Goal: Task Accomplishment & Management: Complete application form

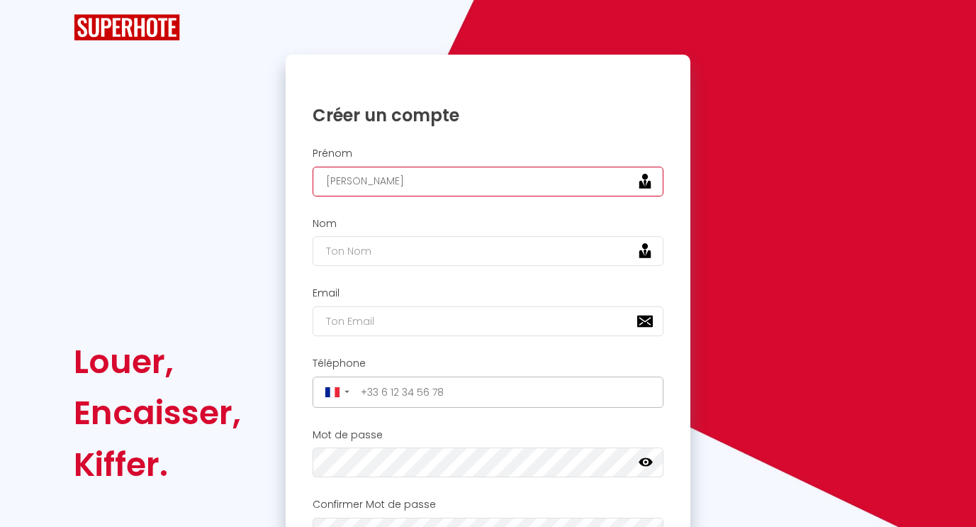
type input "[PERSON_NAME]"
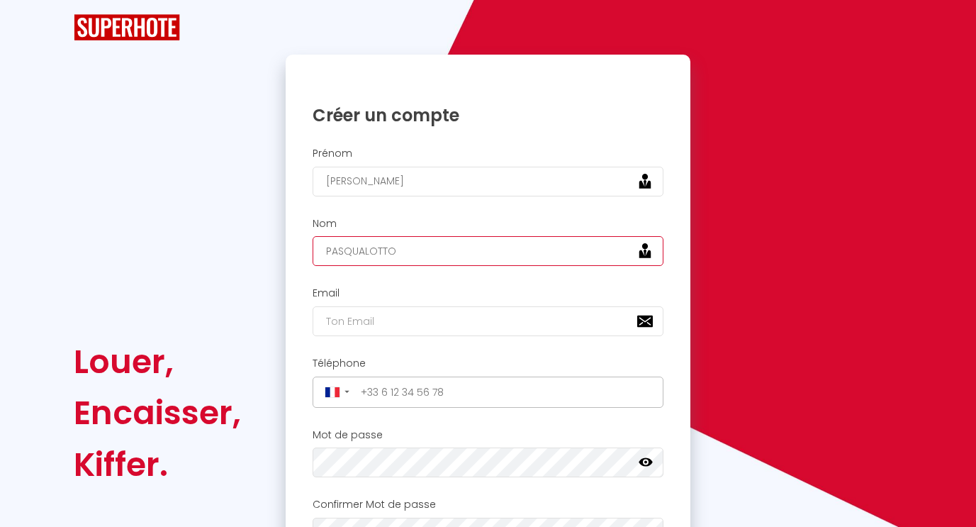
type input "PASQUALOTTO"
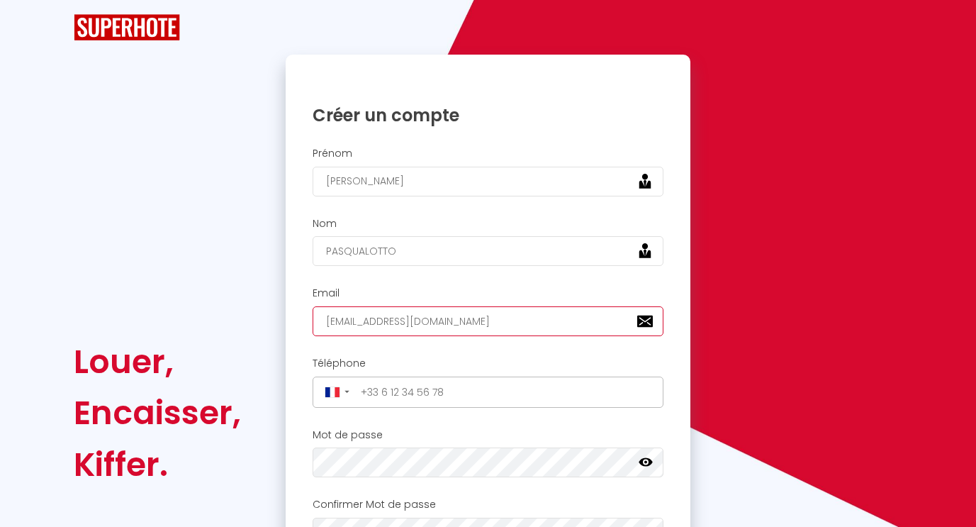
type input "[EMAIL_ADDRESS][DOMAIN_NAME]"
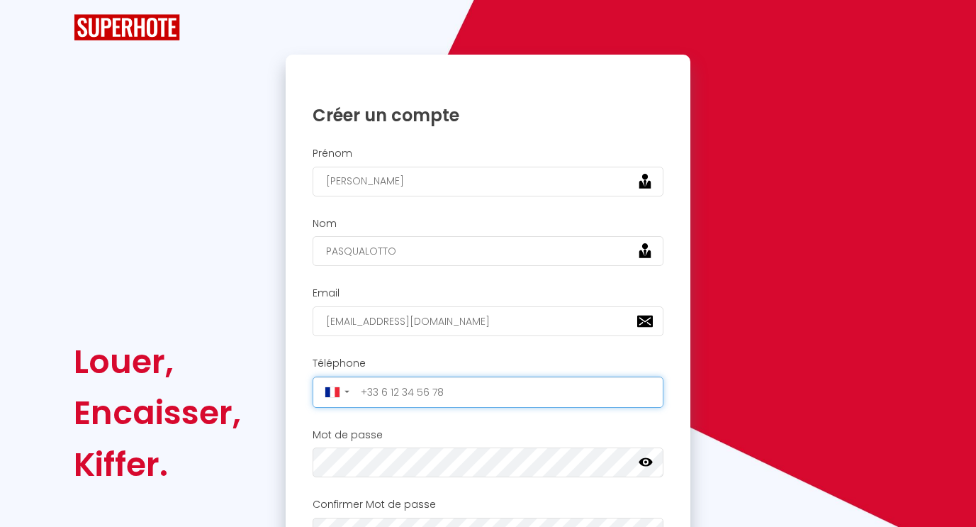
type input "6"
type input "[PHONE_NUMBER]"
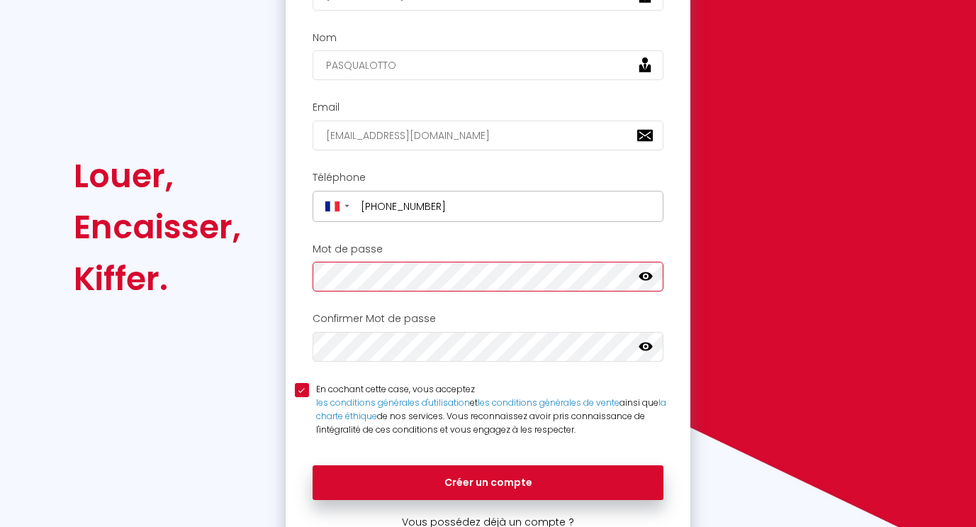
scroll to position [208, 0]
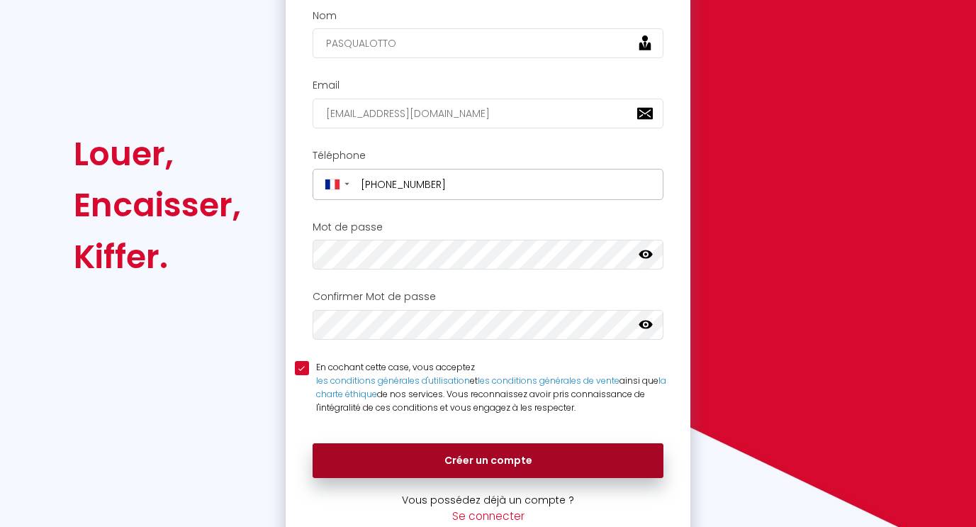
click at [374, 451] on button "Créer un compte" at bounding box center [489, 460] width 352 height 35
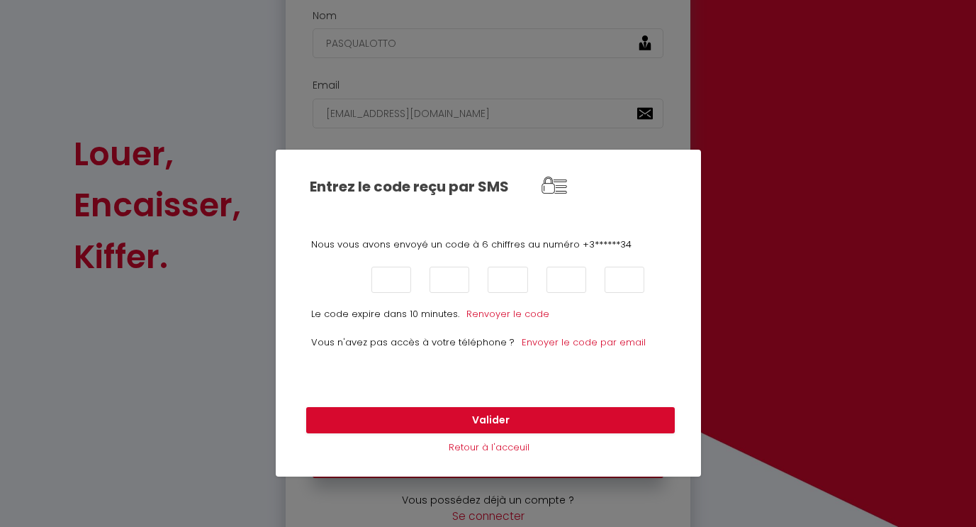
click at [332, 281] on input "text" at bounding box center [333, 280] width 40 height 26
type input "3"
type input "7"
type input "9"
type input "5"
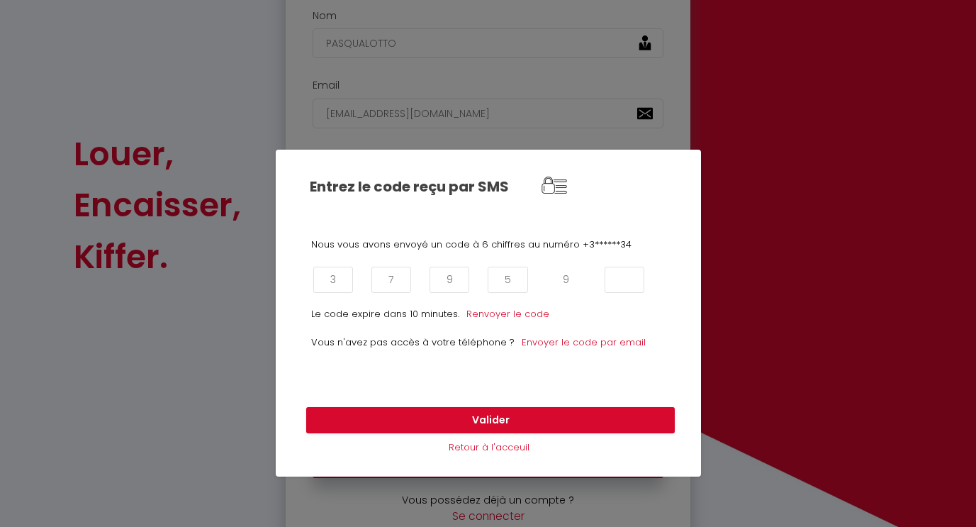
type input "9"
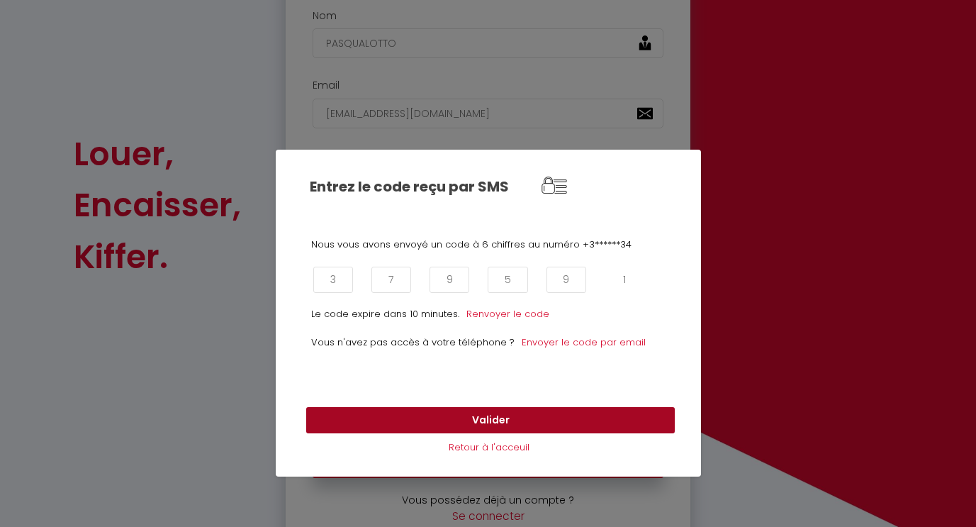
type input "1"
click at [388, 416] on button "Valider" at bounding box center [490, 420] width 369 height 27
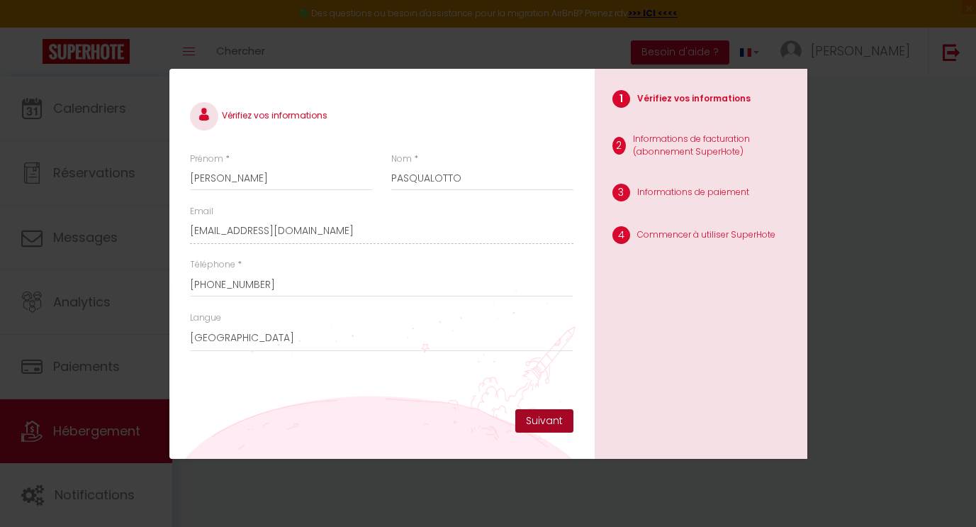
click at [538, 420] on button "Suivant" at bounding box center [545, 421] width 58 height 24
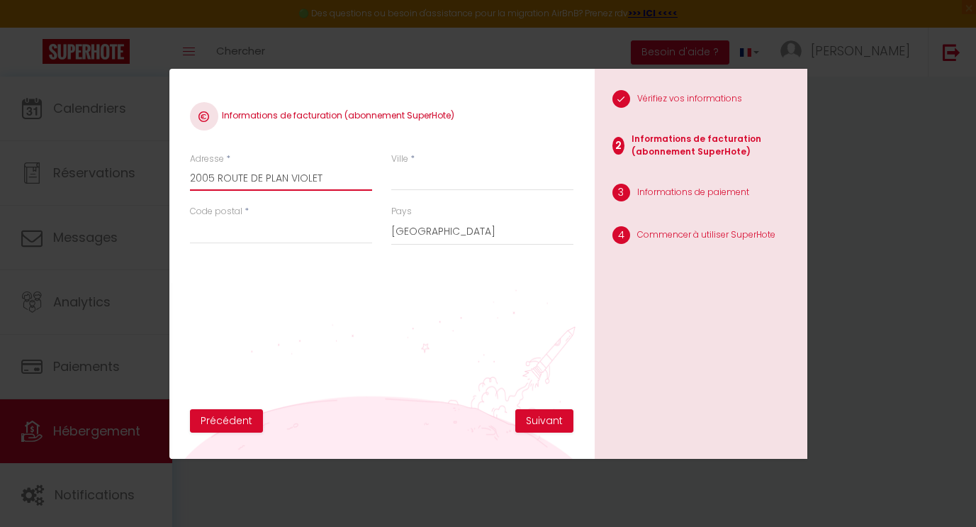
type input "2005 ROUTE DE PLAN VIOLET"
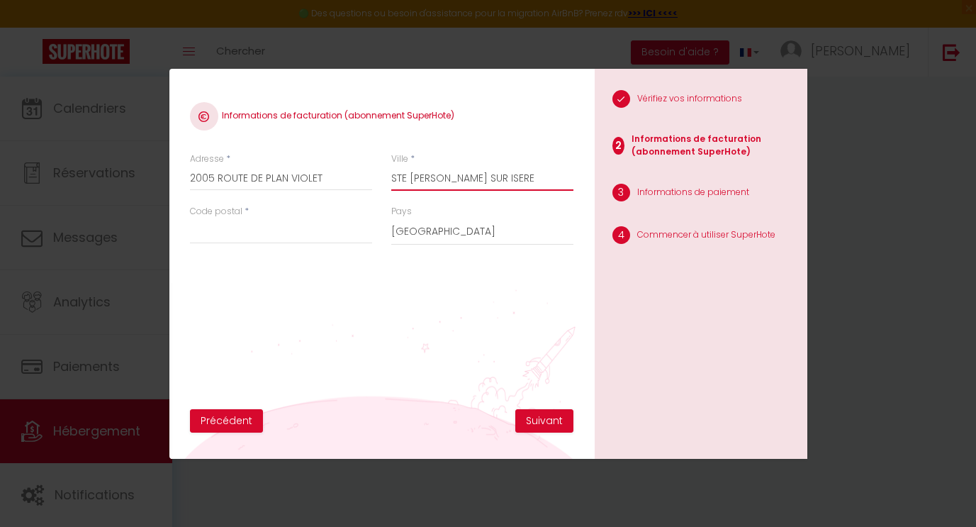
type input "STE [PERSON_NAME] SUR ISERE"
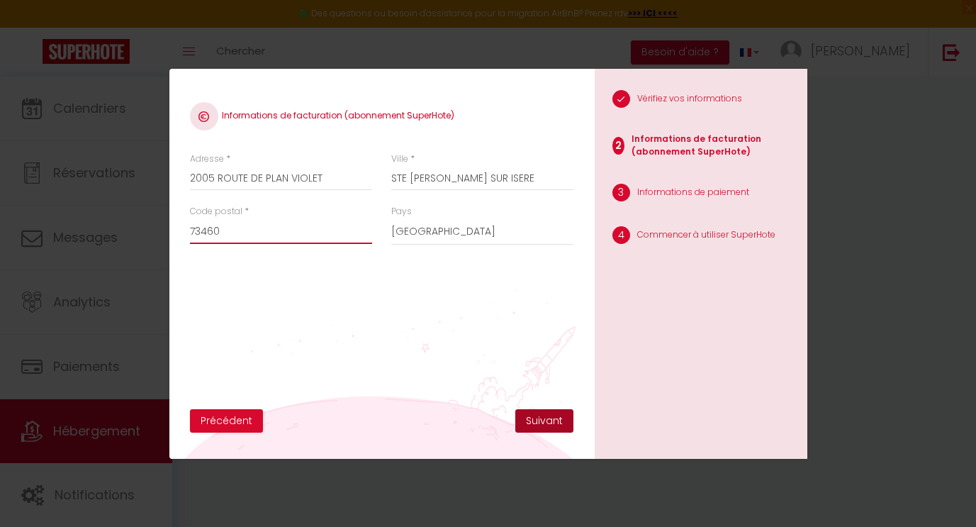
type input "73460"
click at [545, 420] on button "Suivant" at bounding box center [545, 421] width 58 height 24
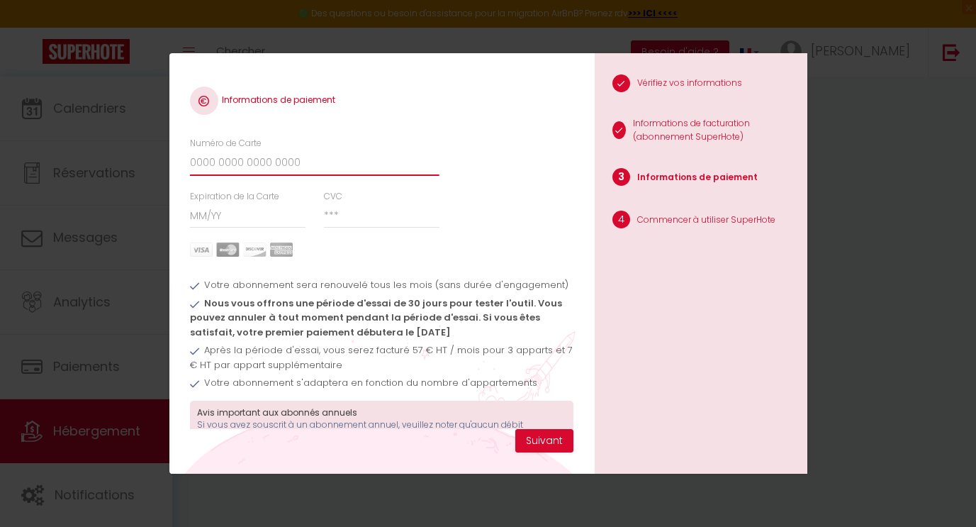
click at [266, 155] on input "Numéro de Carte" at bounding box center [314, 163] width 249 height 26
type input "[CREDIT_CARD_NUMBER]"
click at [213, 211] on input "Expiration de la Carte" at bounding box center [248, 216] width 116 height 26
type input "12 / 26"
click at [343, 215] on input "CVC" at bounding box center [382, 216] width 116 height 26
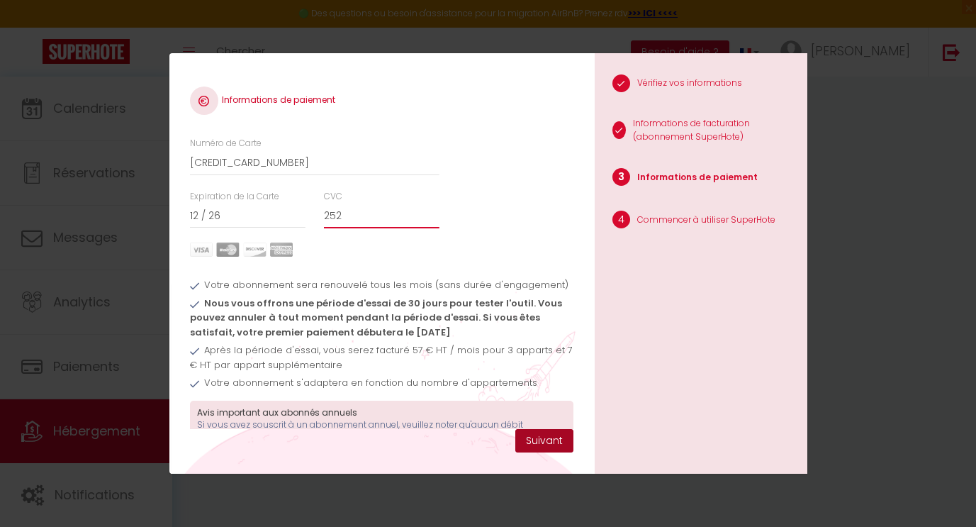
type input "252"
click at [540, 440] on button "Suivant" at bounding box center [545, 441] width 58 height 24
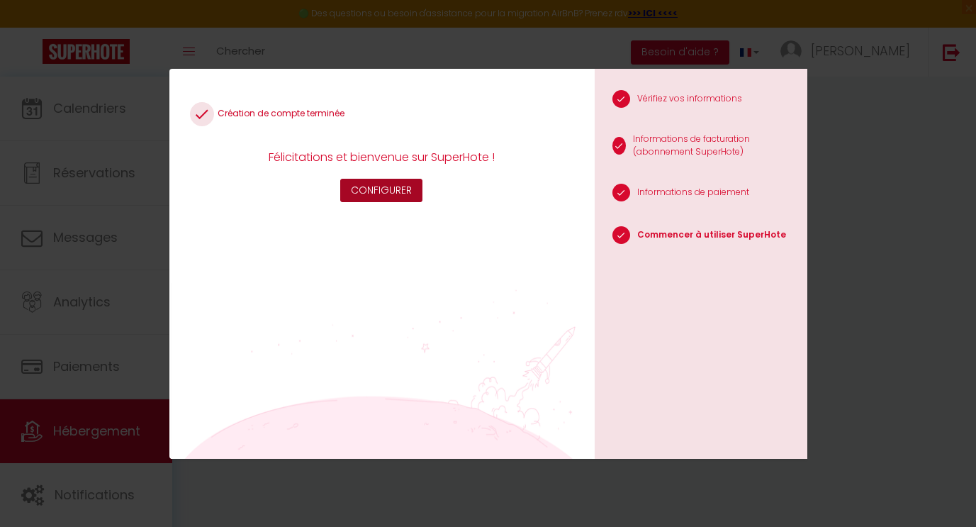
click at [404, 186] on button "Configurer" at bounding box center [381, 191] width 82 height 24
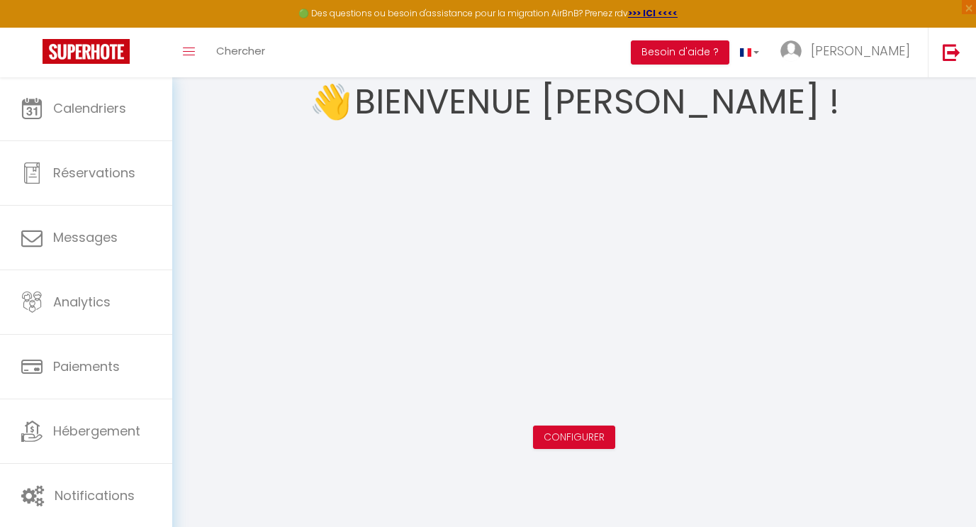
scroll to position [77, 0]
click at [730, 50] on button "Besoin d'aide ?" at bounding box center [680, 52] width 99 height 24
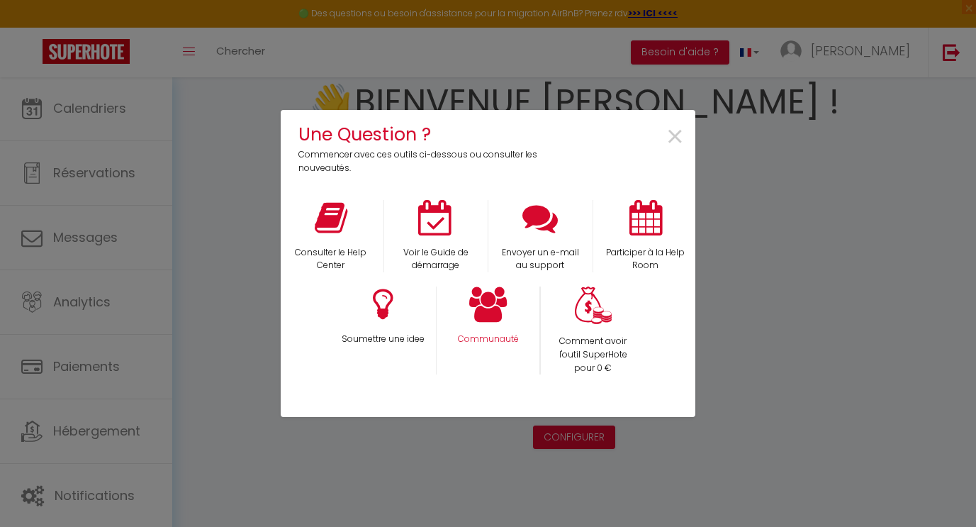
click at [476, 345] on p "Communauté" at bounding box center [488, 339] width 85 height 13
click at [478, 311] on icon at bounding box center [488, 303] width 38 height 35
click at [673, 135] on span "×" at bounding box center [675, 137] width 19 height 45
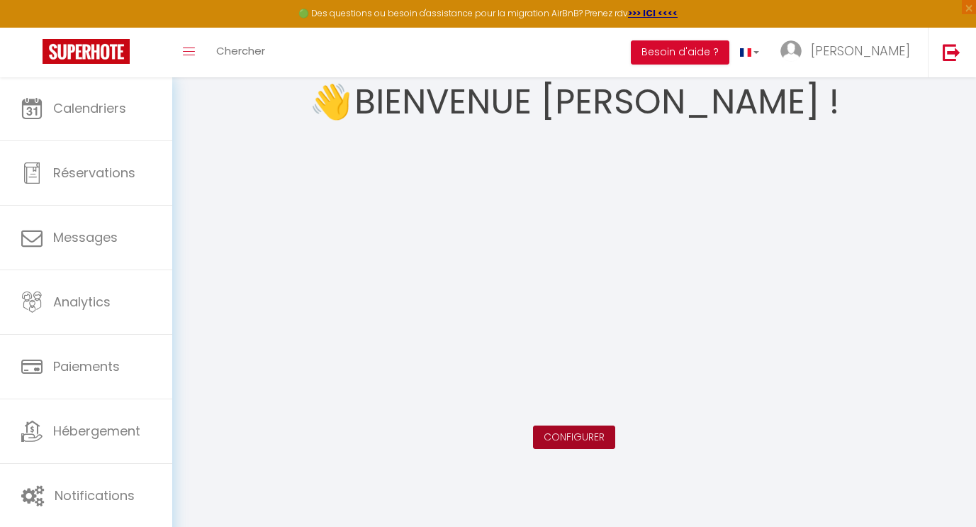
click at [575, 440] on link "Configurer" at bounding box center [574, 437] width 61 height 14
